Goal: Information Seeking & Learning: Learn about a topic

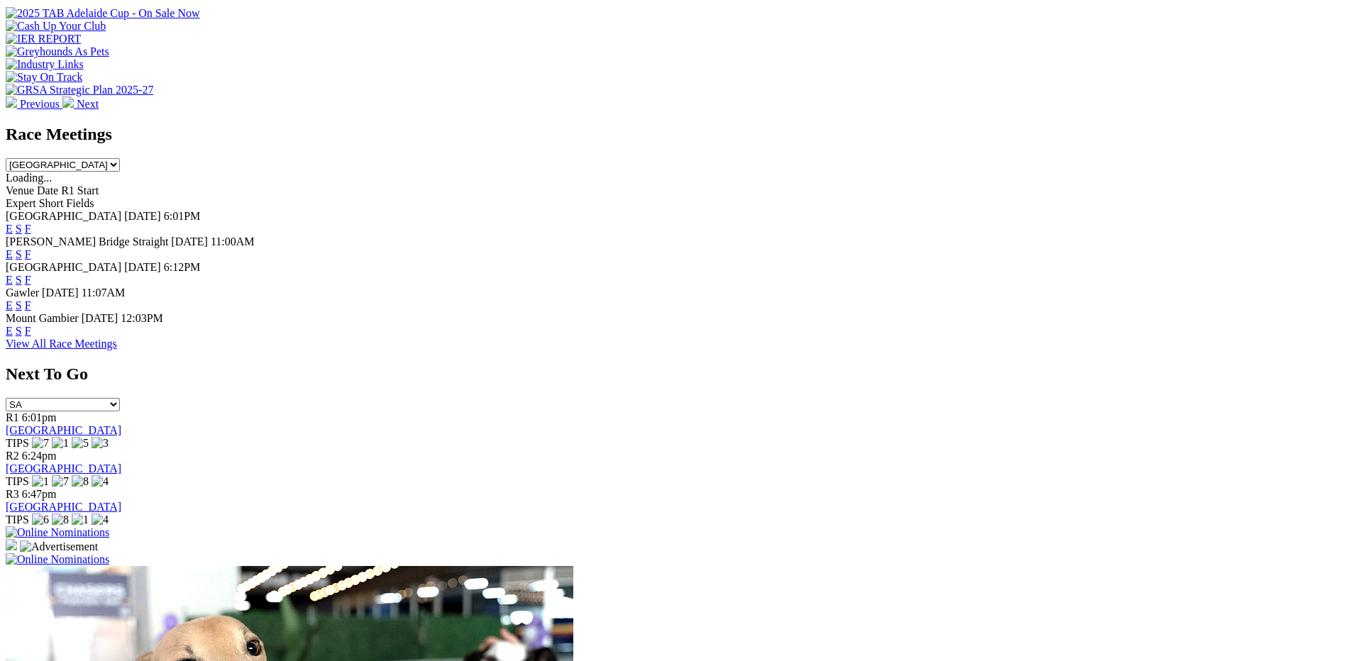
scroll to position [546, 0]
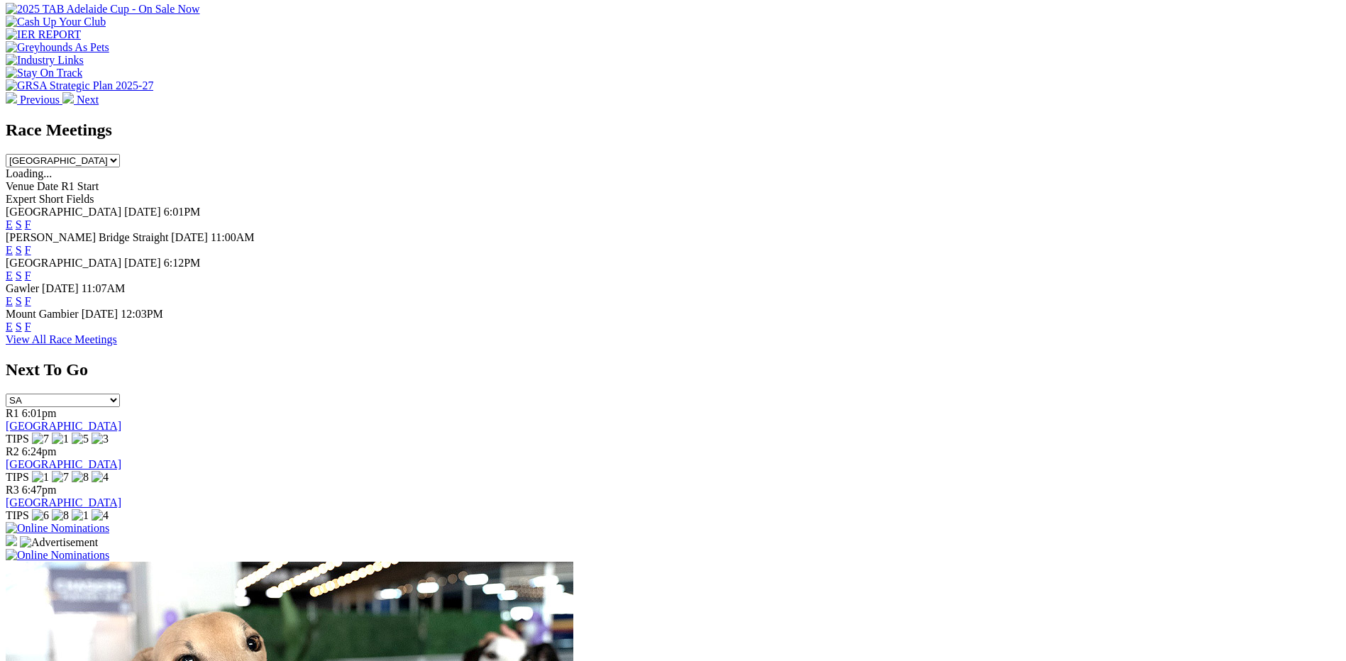
click at [31, 295] on link "F" at bounding box center [28, 301] width 6 height 12
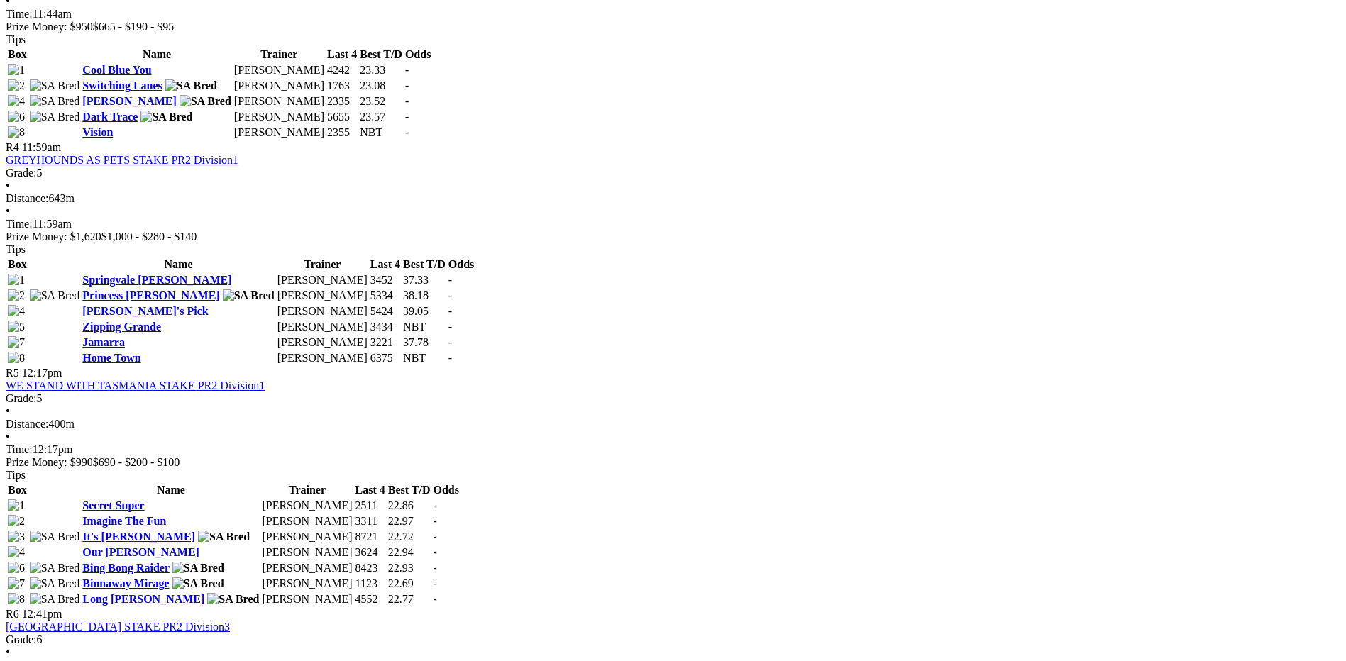
scroll to position [1241, 0]
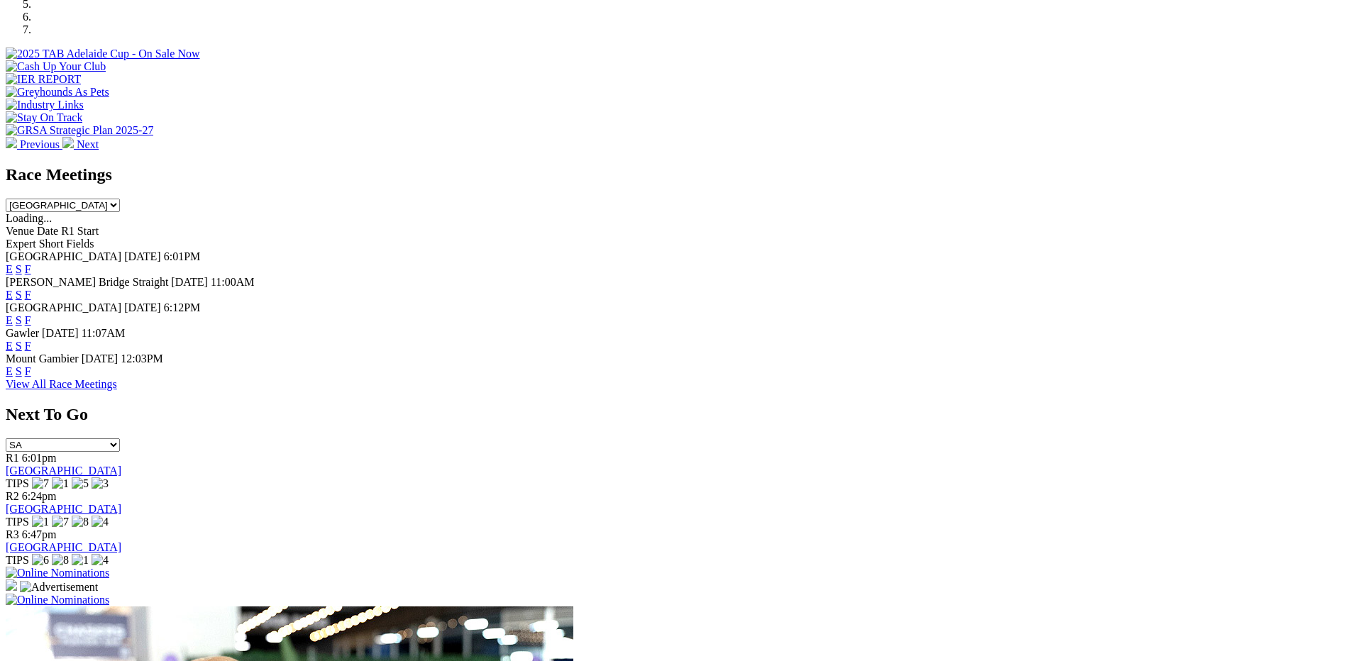
scroll to position [514, 0]
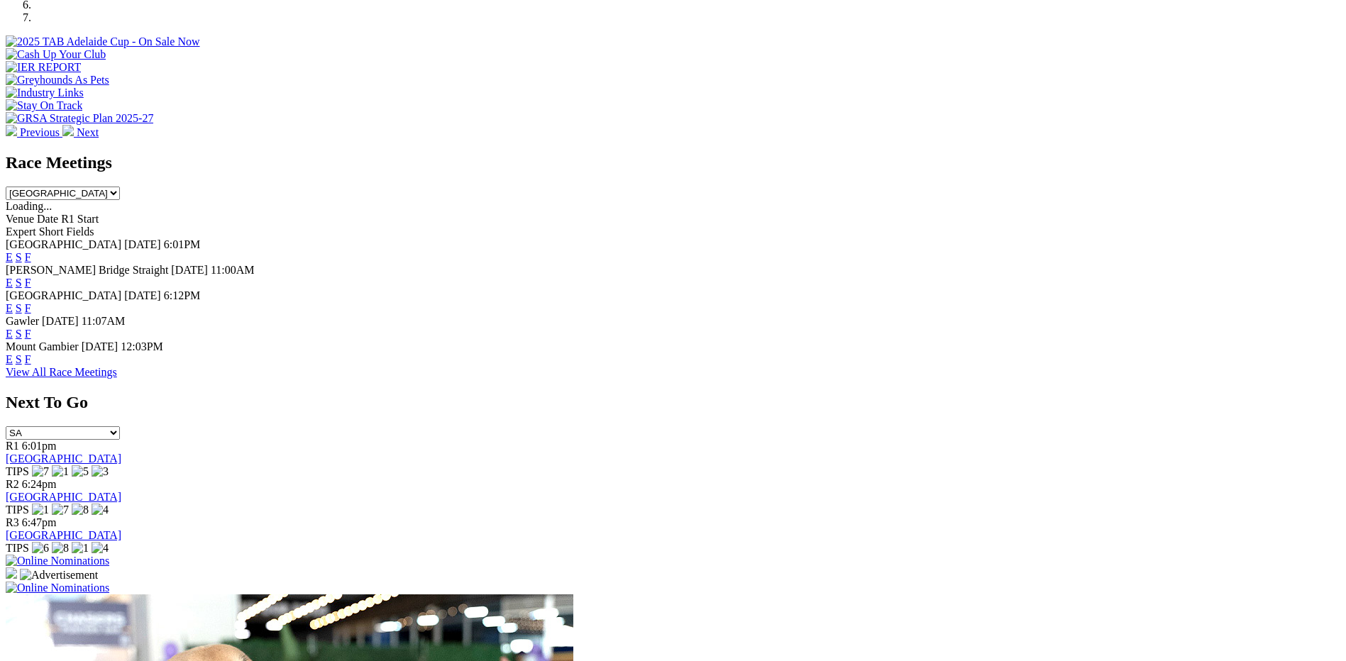
click at [31, 353] on link "F" at bounding box center [28, 359] width 6 height 12
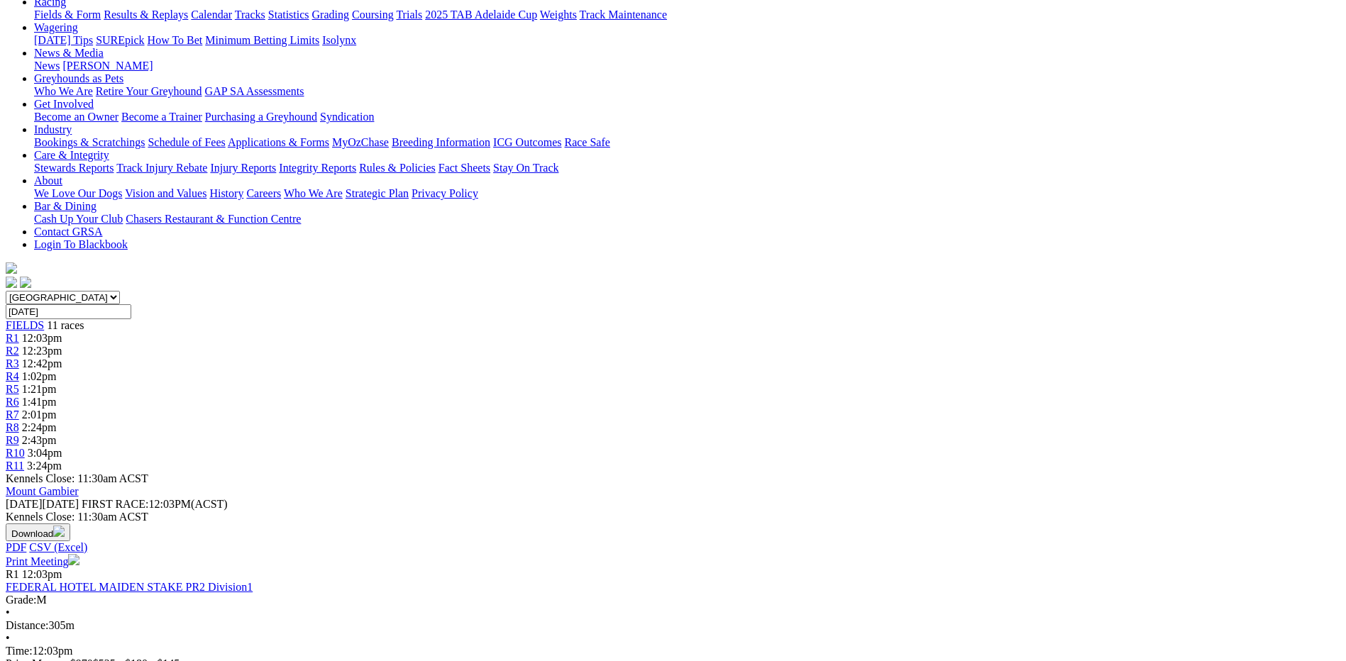
scroll to position [175, 0]
